Goal: Task Accomplishment & Management: Manage account settings

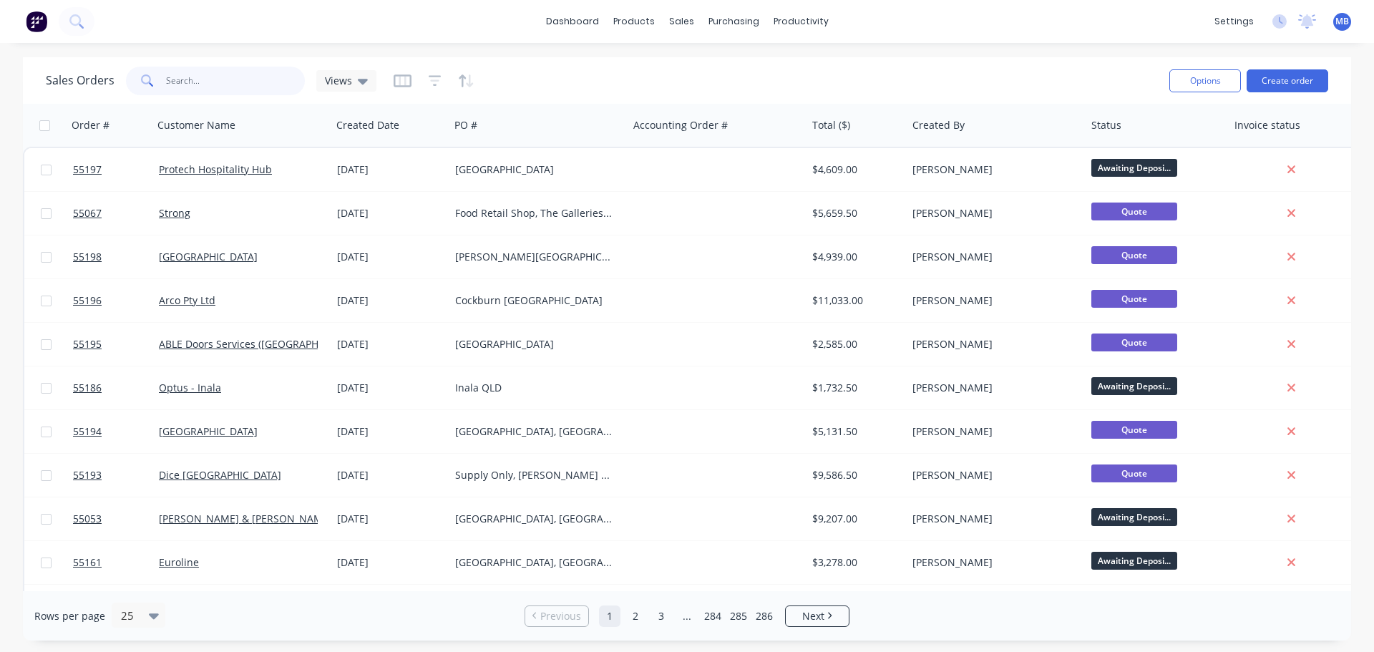
click at [172, 81] on input "text" at bounding box center [236, 81] width 140 height 29
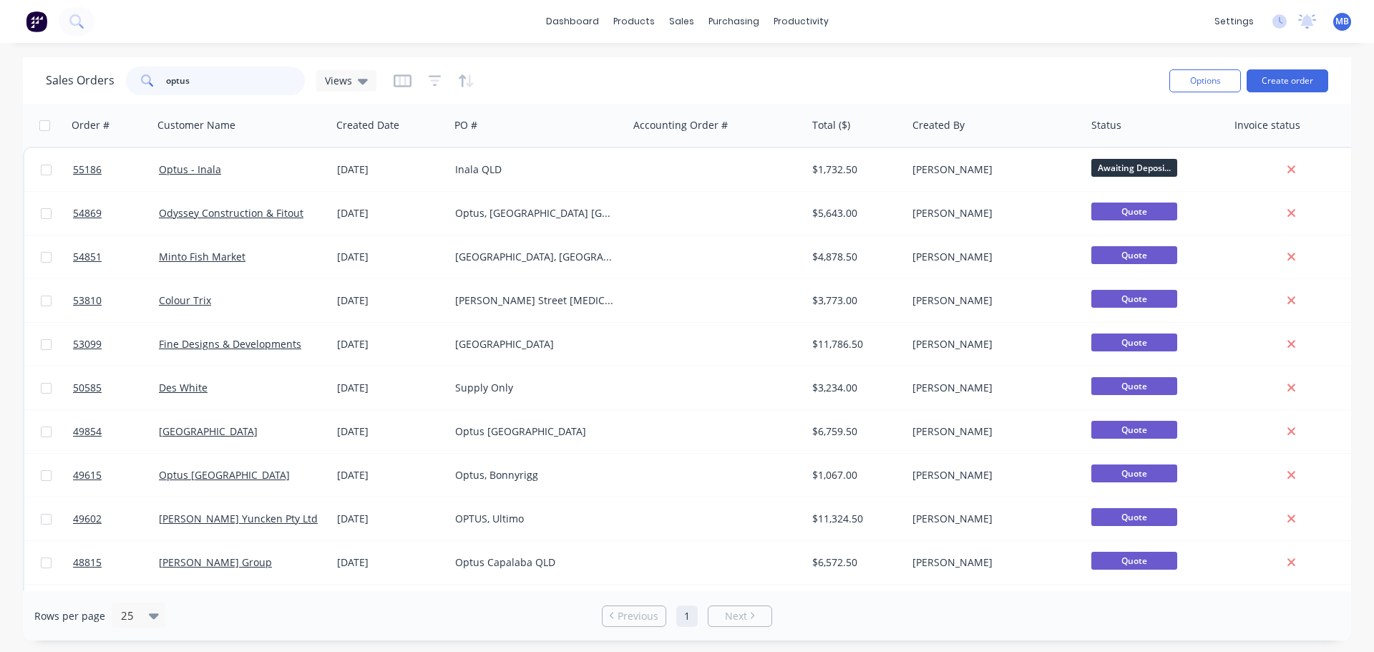
drag, startPoint x: 215, startPoint y: 85, endPoint x: 192, endPoint y: 96, distance: 25.9
click at [192, 96] on div "Sales Orders optus Views" at bounding box center [602, 80] width 1112 height 35
drag, startPoint x: 199, startPoint y: 87, endPoint x: 98, endPoint y: 72, distance: 102.0
click at [101, 72] on div "Sales Orders optus Views" at bounding box center [211, 81] width 331 height 29
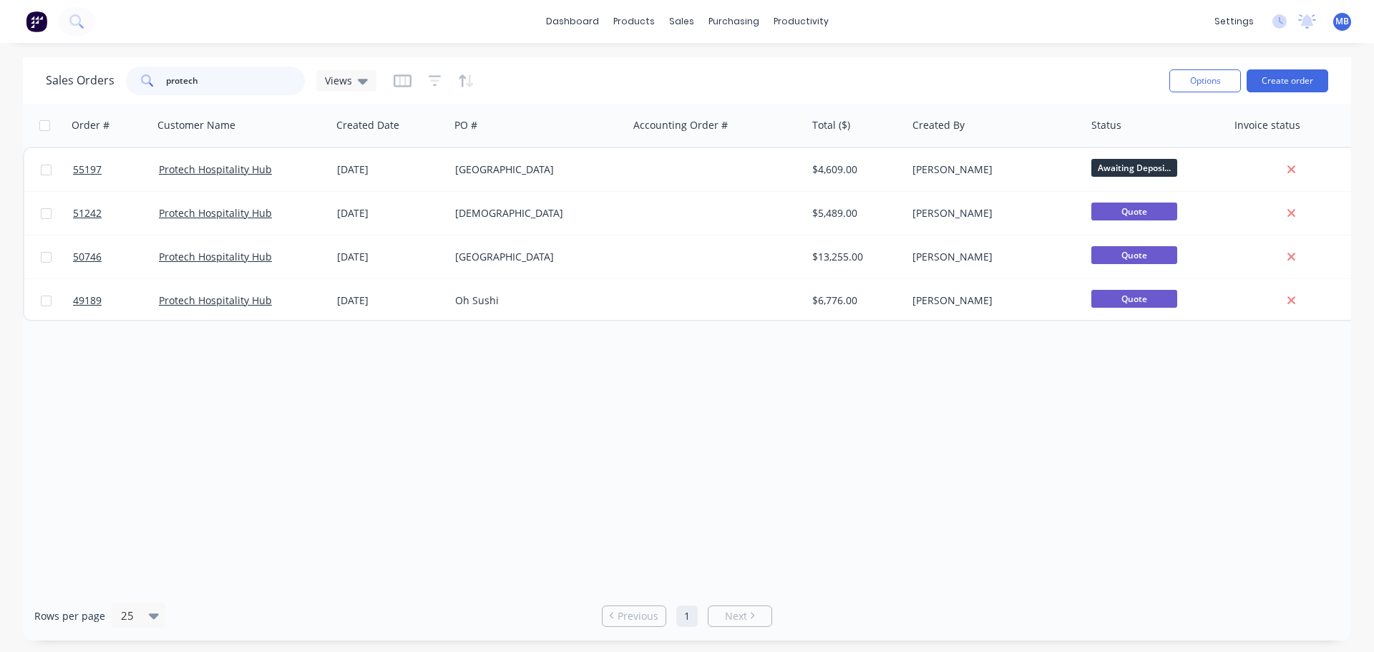
drag, startPoint x: 208, startPoint y: 84, endPoint x: 137, endPoint y: 70, distance: 72.3
click at [140, 73] on div "protech" at bounding box center [215, 81] width 179 height 29
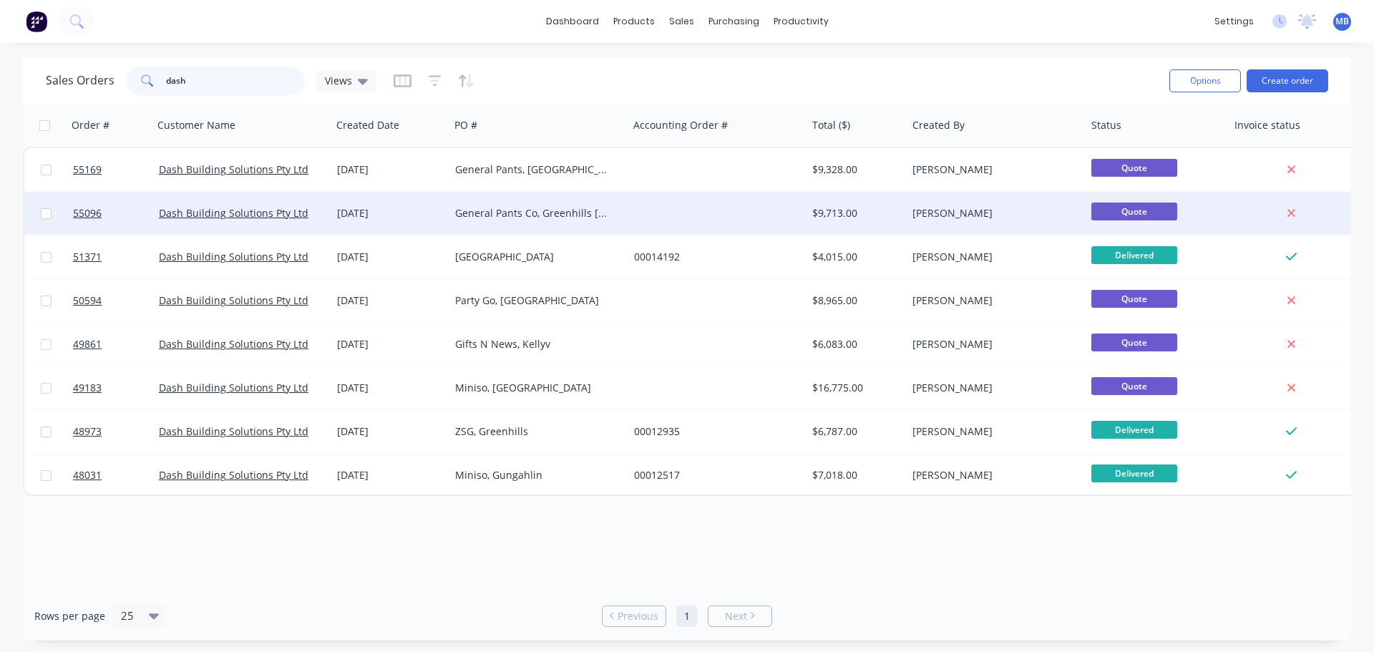
type input "dash"
click at [476, 208] on div "General Pants Co, Greenhills [GEOGRAPHIC_DATA]" at bounding box center [534, 213] width 159 height 14
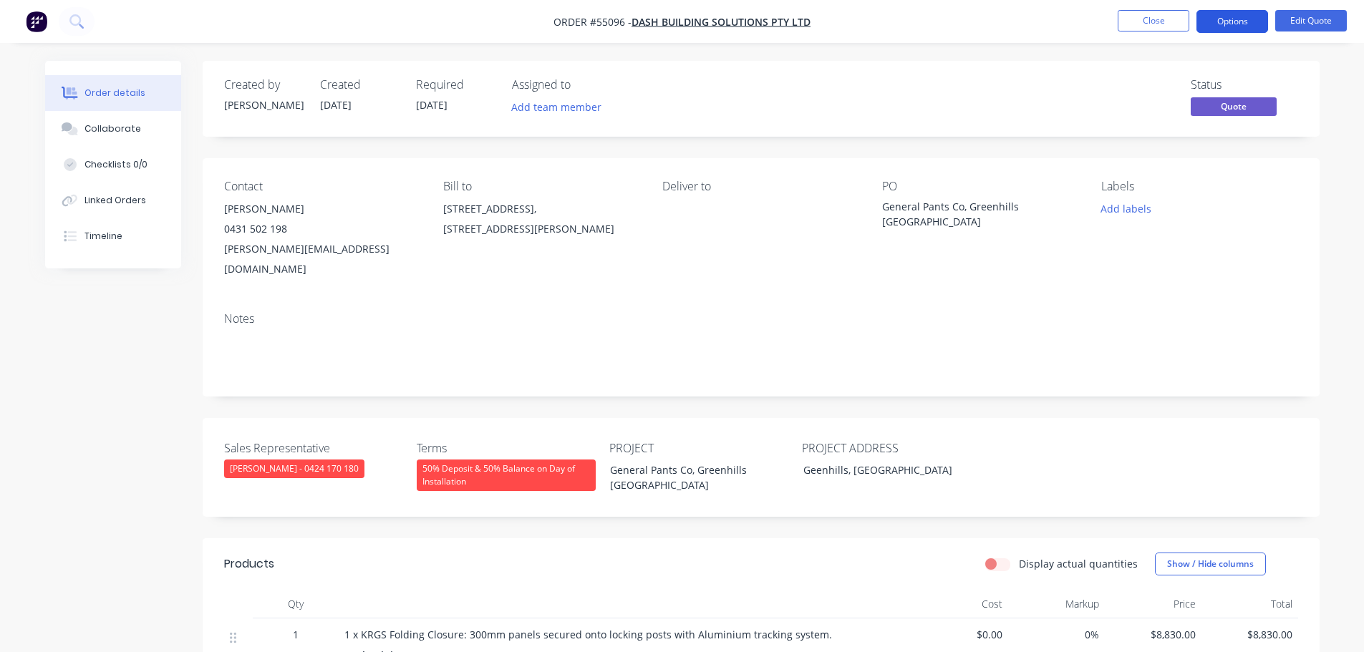
click at [1243, 19] on button "Options" at bounding box center [1232, 21] width 72 height 23
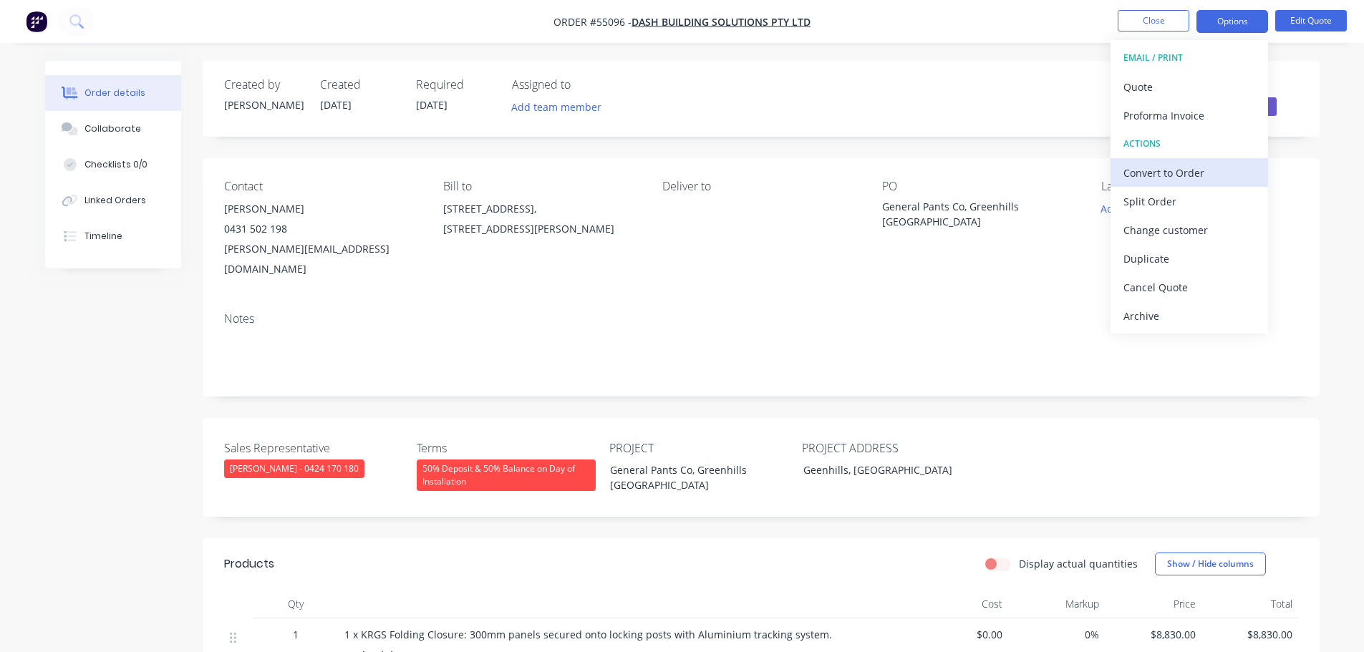
click at [1152, 174] on div "Convert to Order" at bounding box center [1189, 172] width 132 height 21
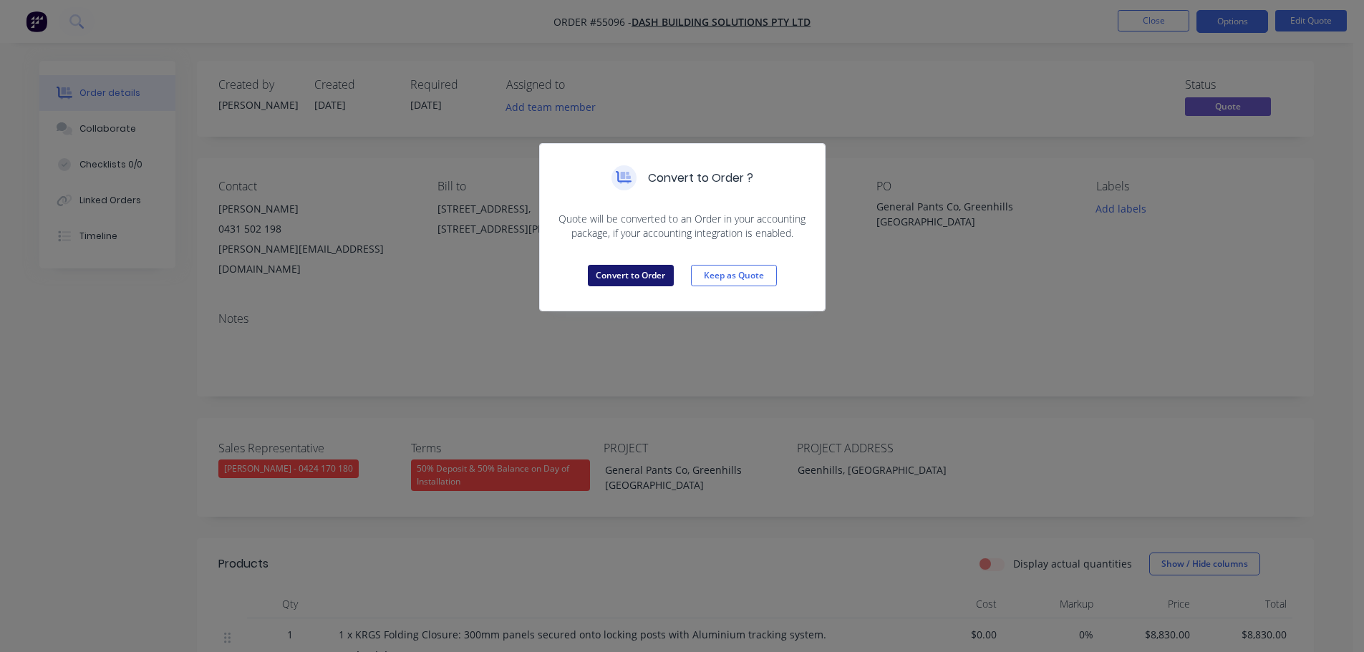
click at [659, 276] on button "Convert to Order" at bounding box center [631, 275] width 86 height 21
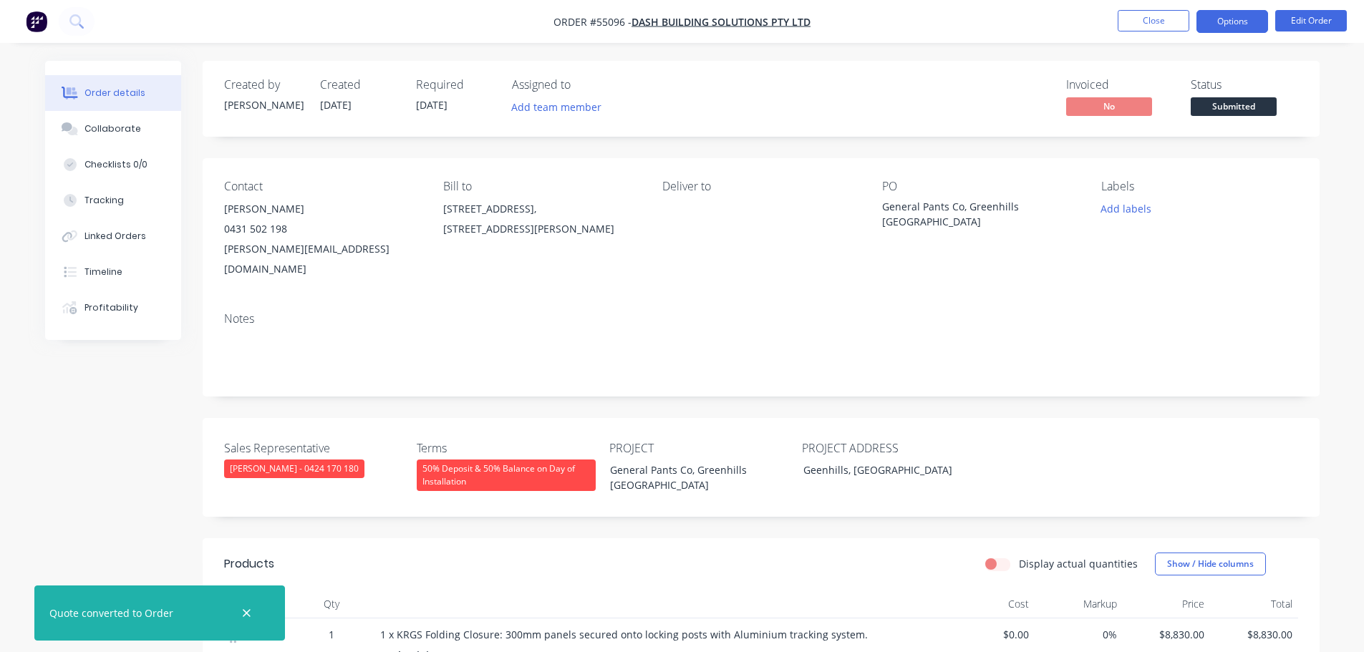
click at [1223, 21] on button "Options" at bounding box center [1232, 21] width 72 height 23
click at [1314, 204] on div "Contact [PERSON_NAME] 0431 502 198 [PERSON_NAME][EMAIL_ADDRESS][DOMAIN_NAME] Bi…" at bounding box center [761, 229] width 1117 height 142
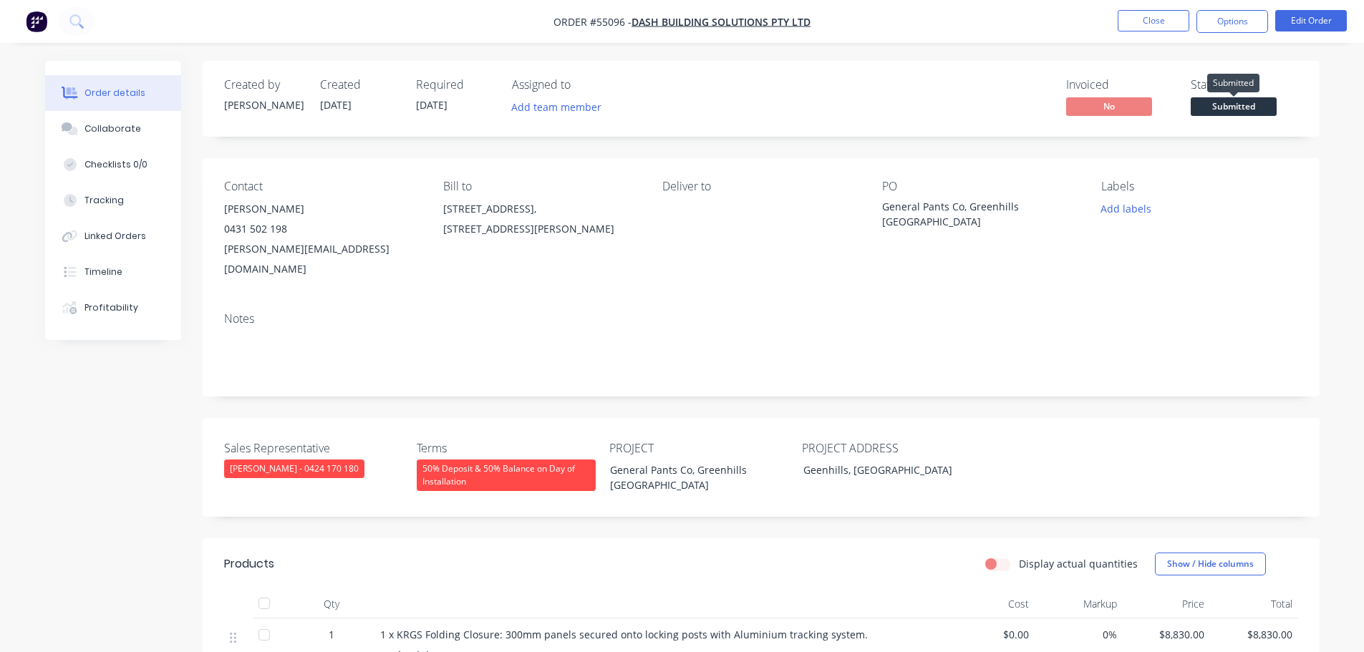
click at [1261, 114] on span "Submitted" at bounding box center [1233, 106] width 86 height 18
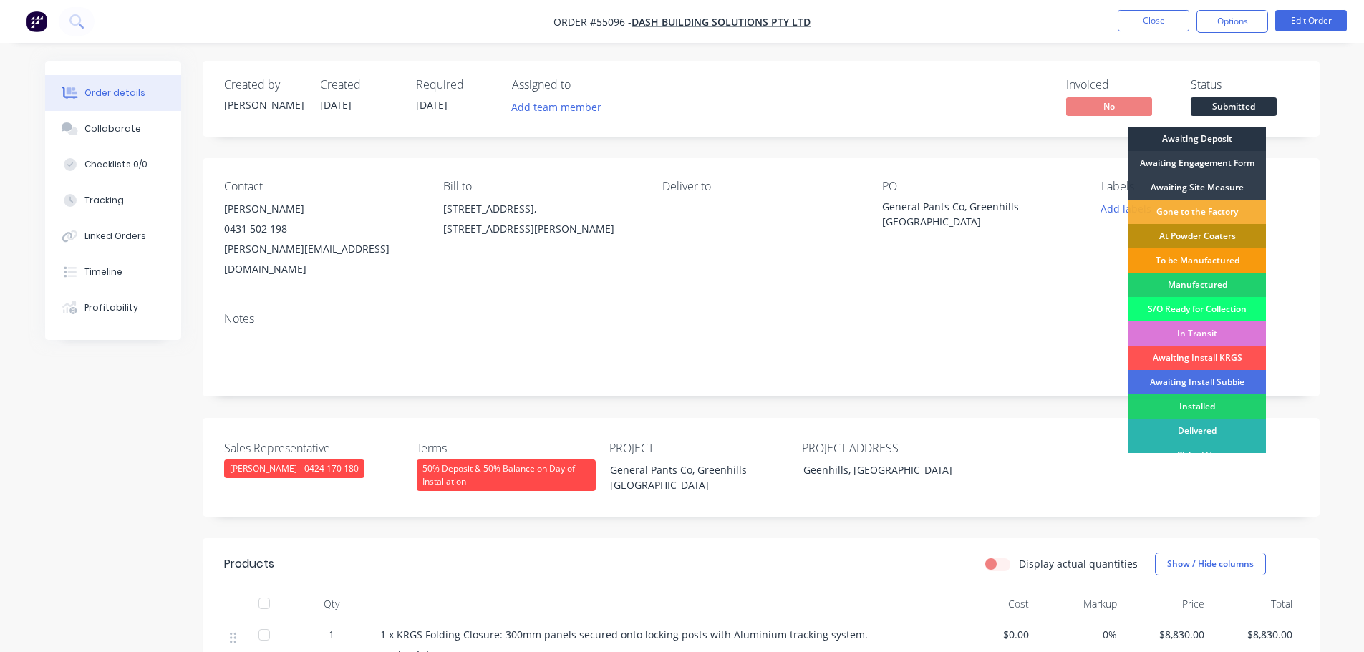
click at [1168, 139] on div "Awaiting Deposit" at bounding box center [1196, 139] width 137 height 24
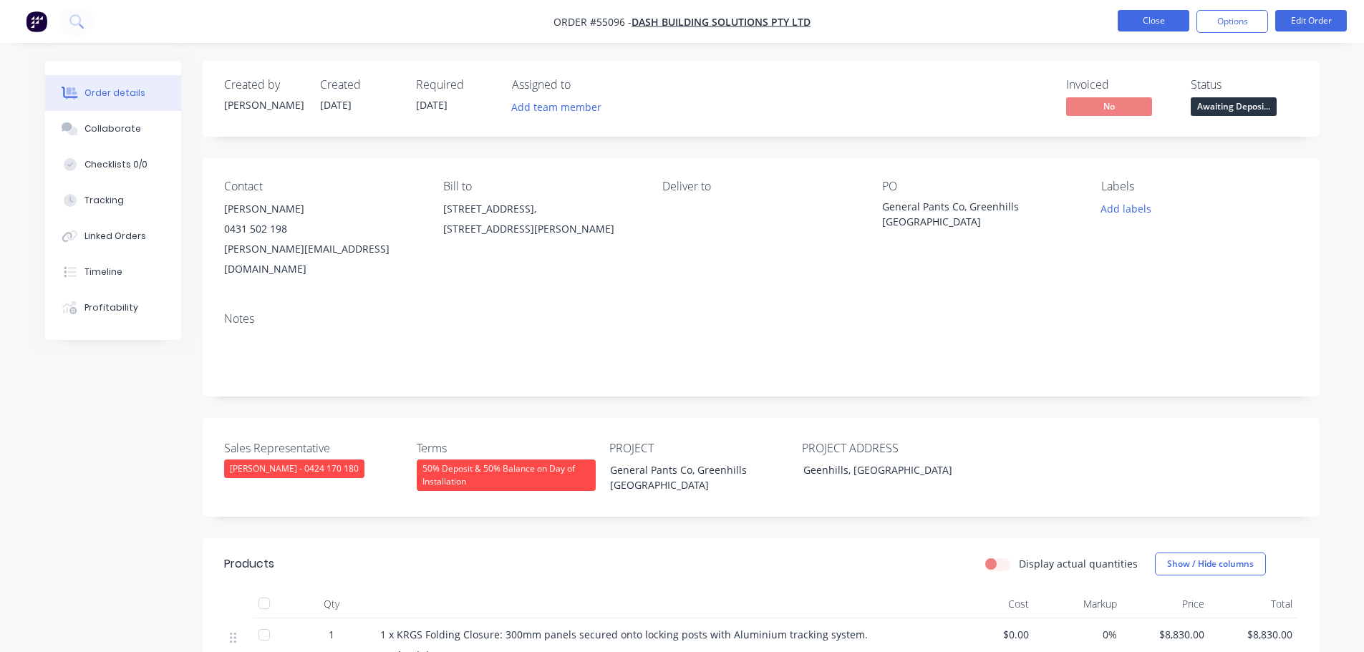
click at [1140, 21] on button "Close" at bounding box center [1153, 20] width 72 height 21
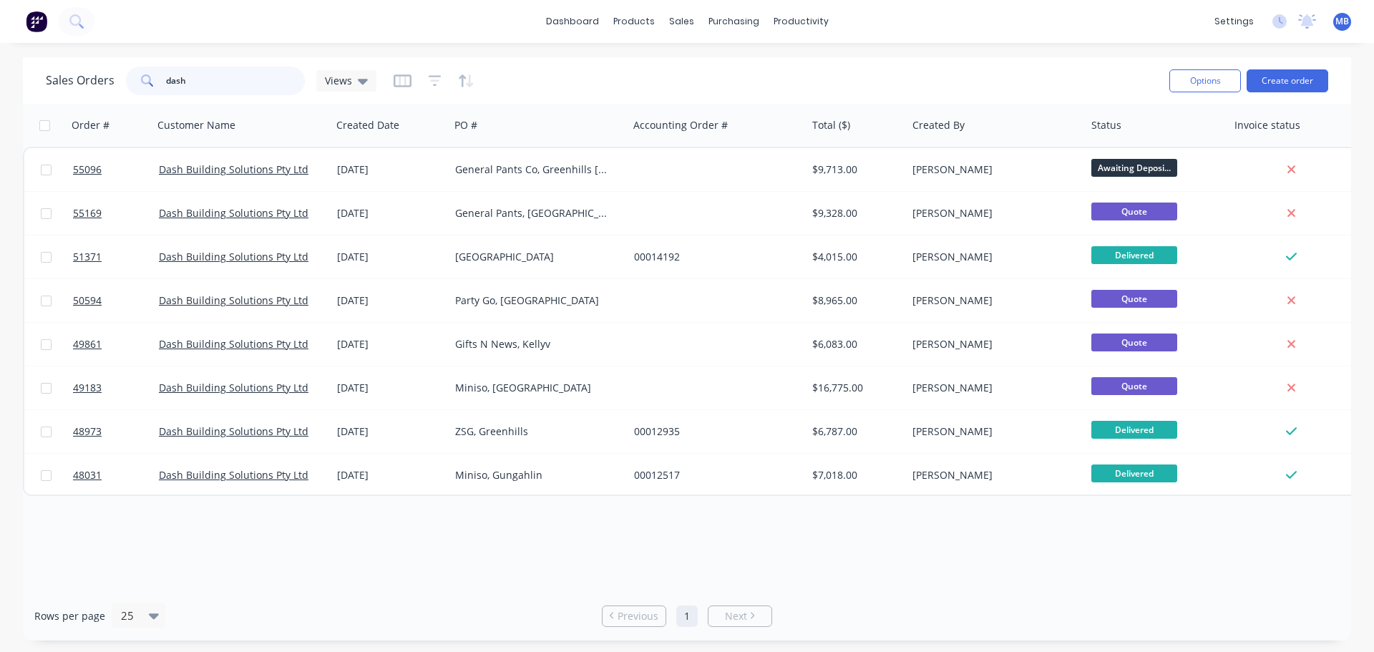
click at [213, 86] on input "dash" at bounding box center [236, 81] width 140 height 29
type input "d"
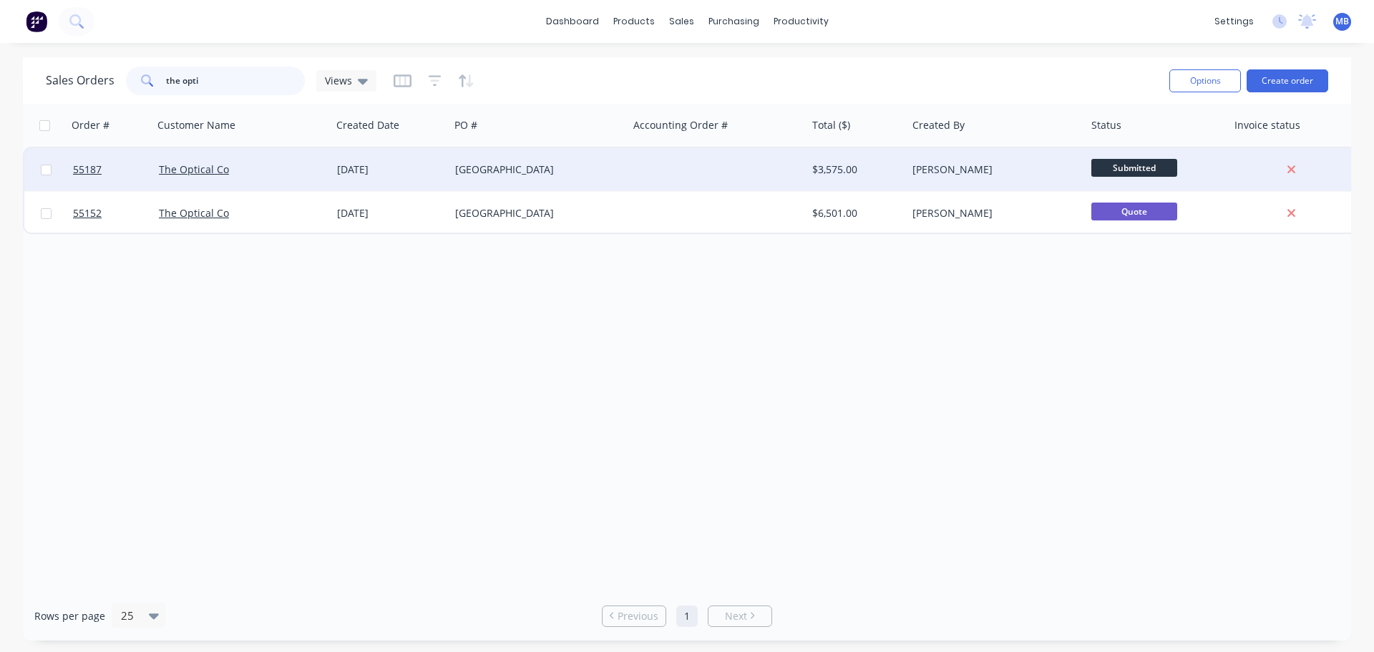
type input "the opti"
click at [855, 171] on div "$3,575.00" at bounding box center [854, 169] width 84 height 14
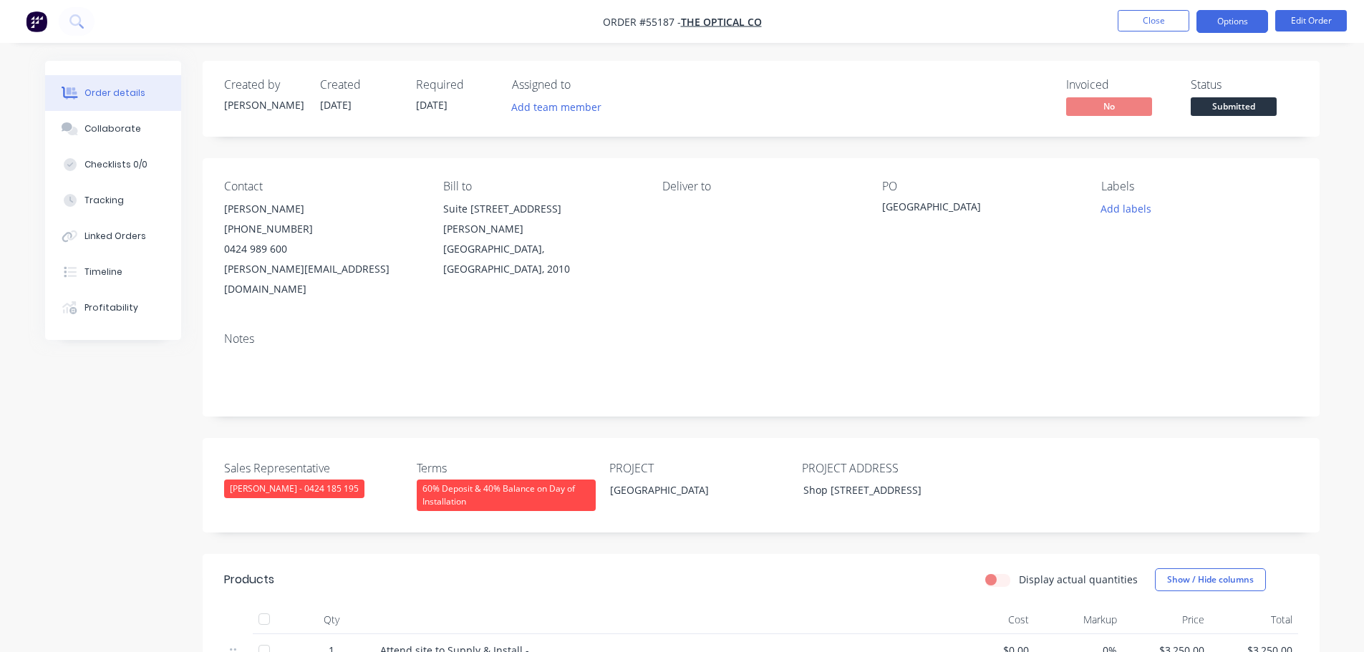
click at [1220, 26] on button "Options" at bounding box center [1232, 21] width 72 height 23
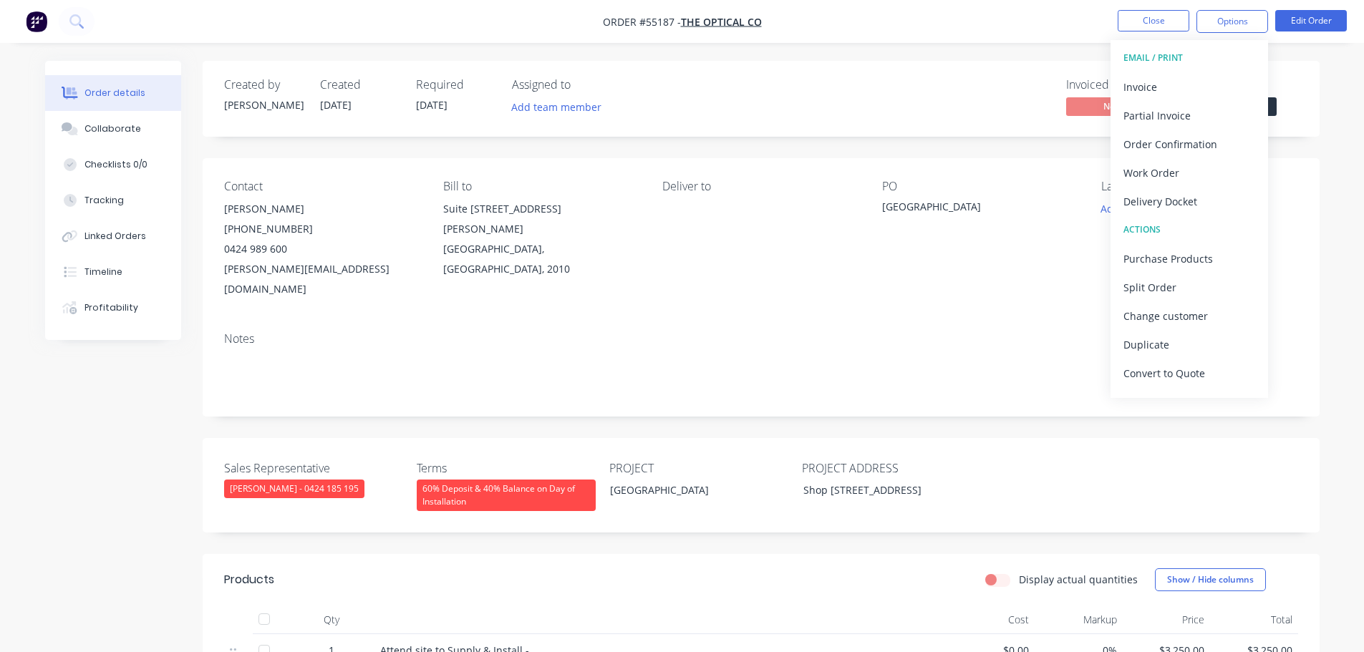
click at [1296, 80] on div "Status" at bounding box center [1243, 85] width 107 height 14
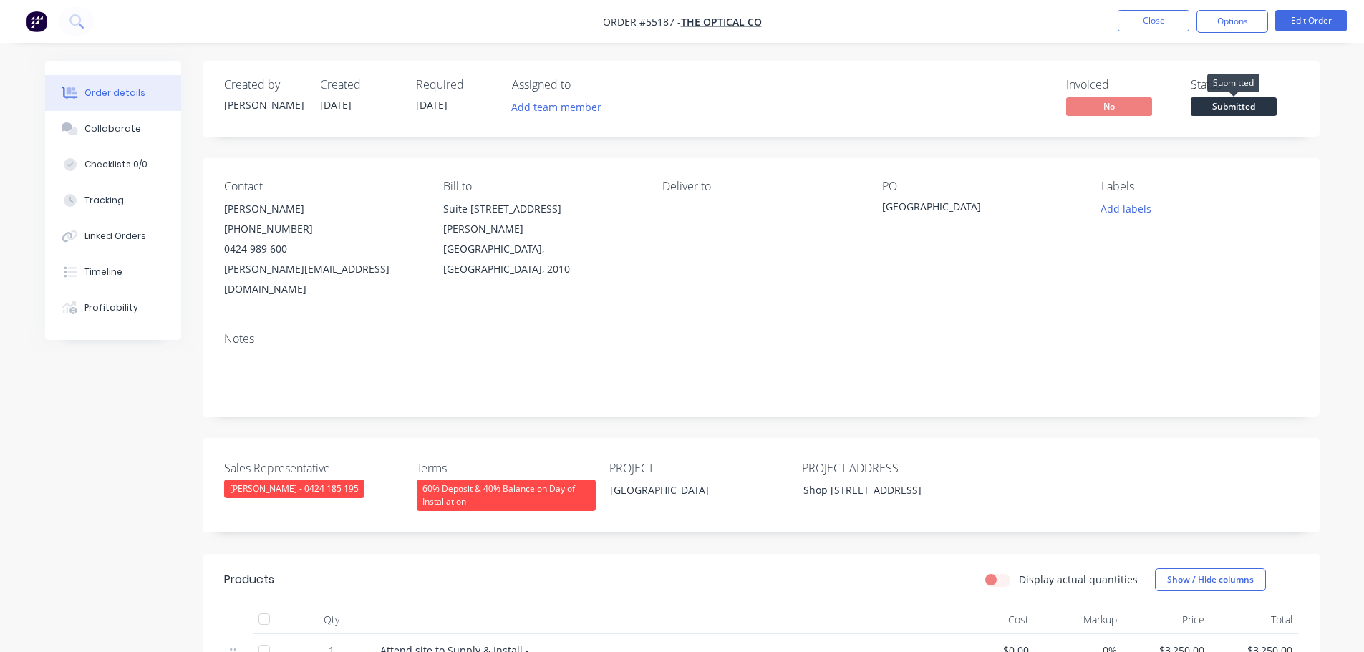
click at [1246, 108] on span "Submitted" at bounding box center [1233, 106] width 86 height 18
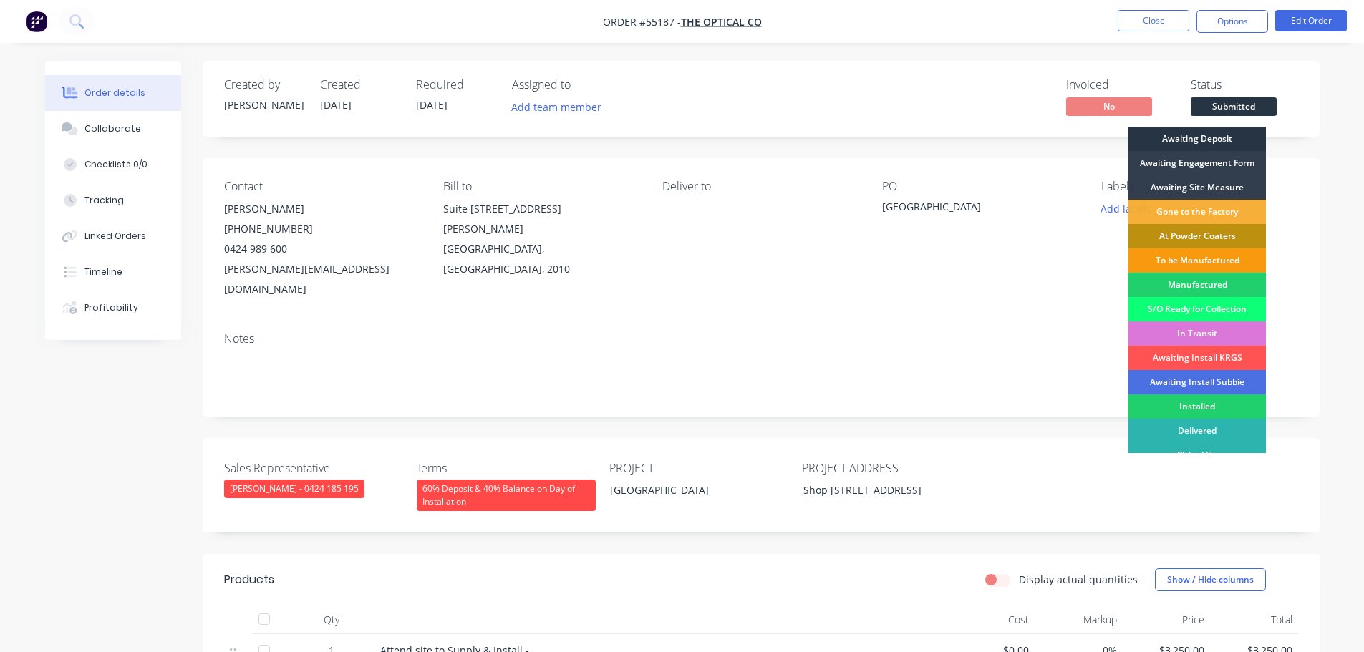
click at [1197, 135] on div "Awaiting Deposit" at bounding box center [1196, 139] width 137 height 24
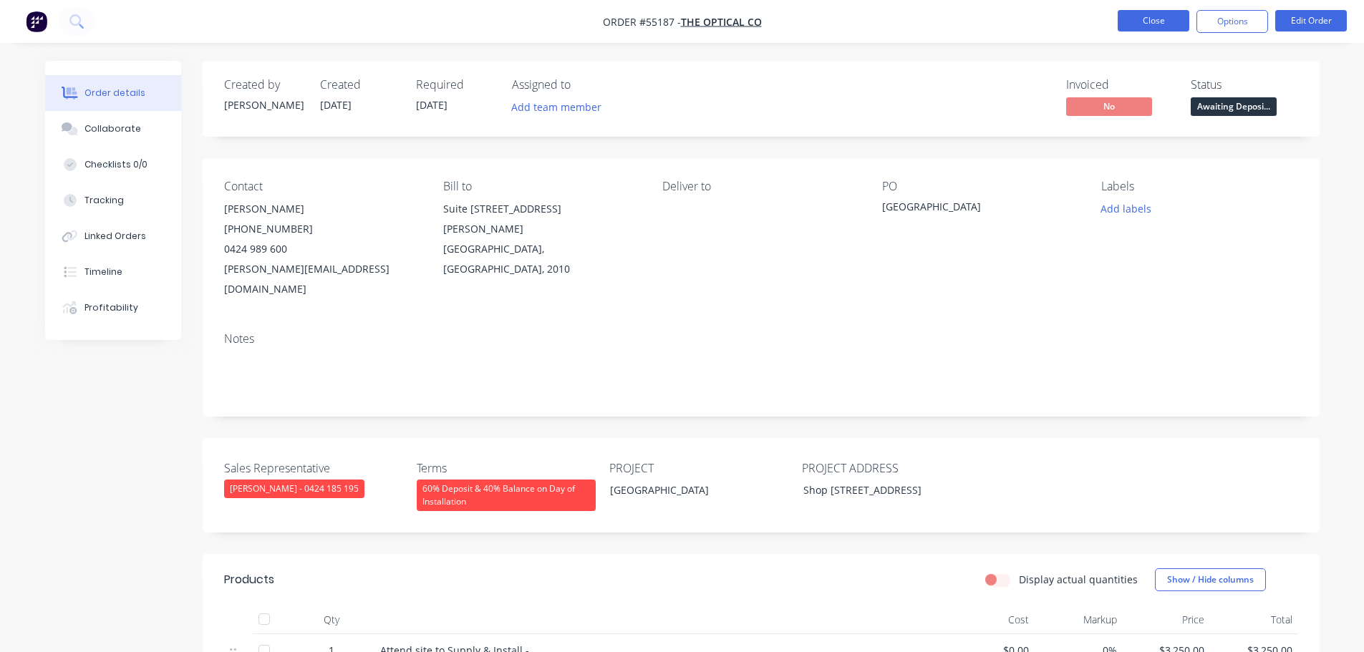
click at [1163, 24] on button "Close" at bounding box center [1153, 20] width 72 height 21
